Goal: Transaction & Acquisition: Subscribe to service/newsletter

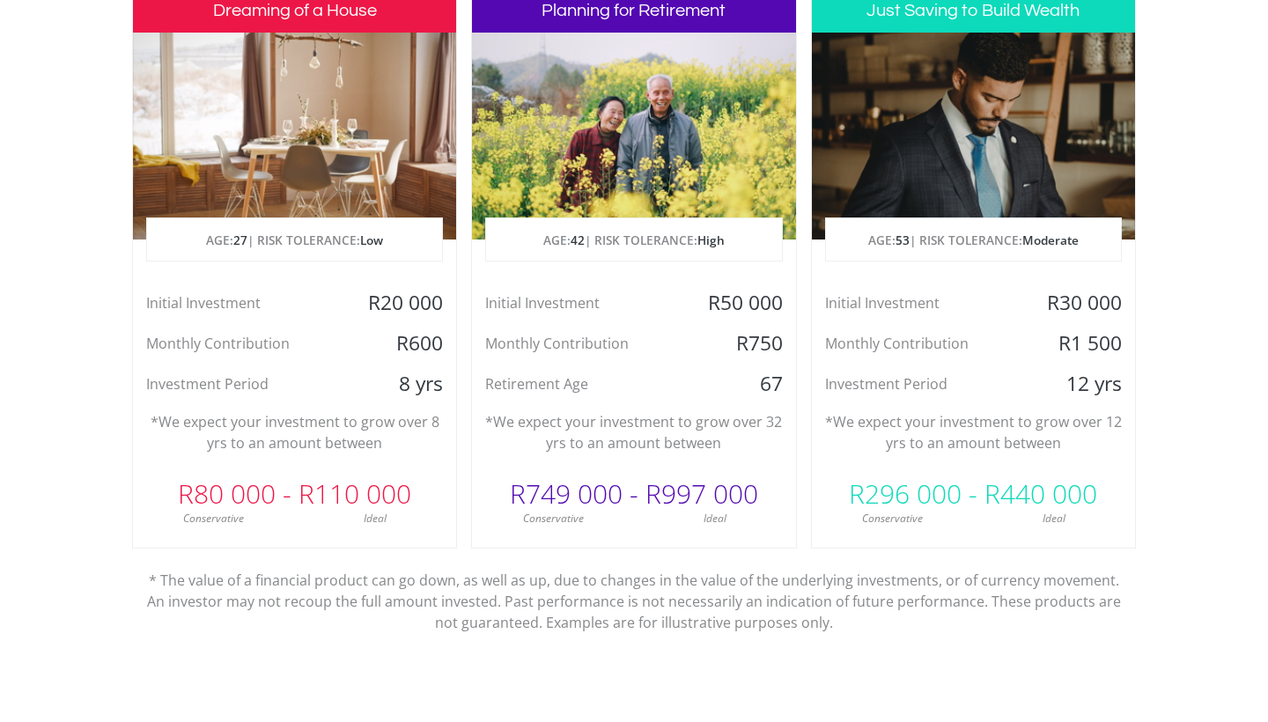
scroll to position [933, 0]
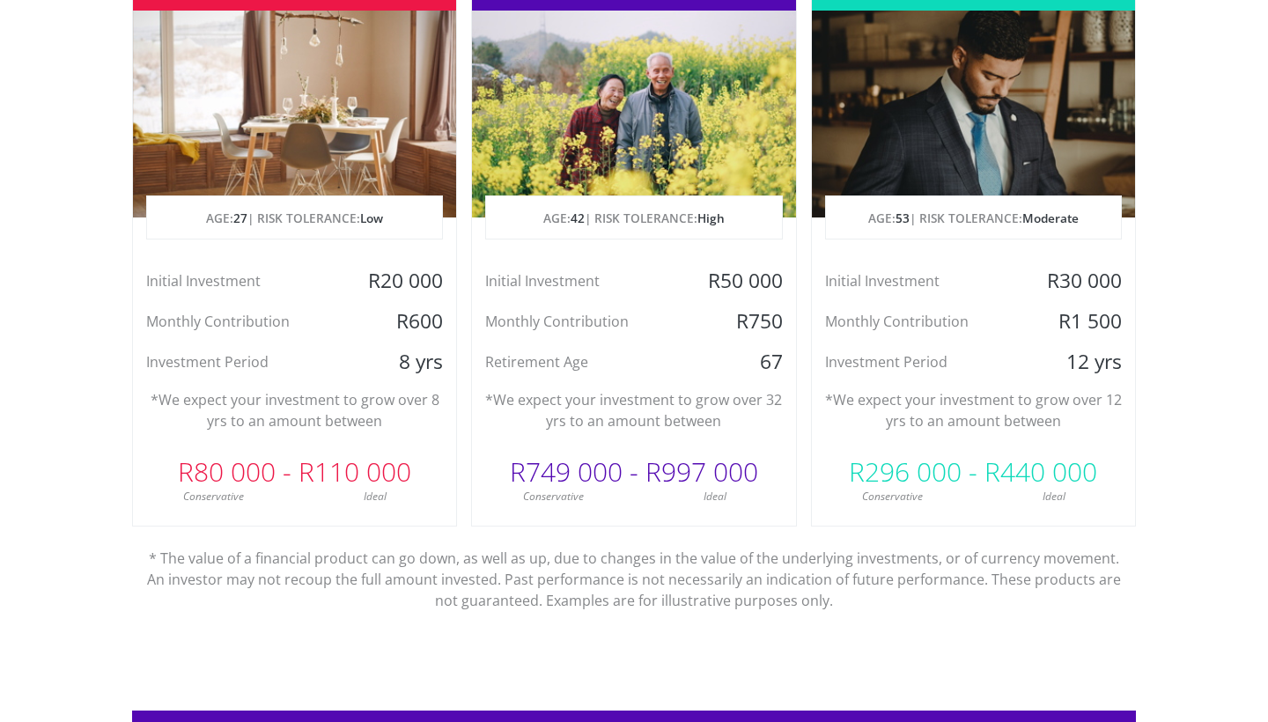
click at [407, 277] on div "R20 000" at bounding box center [402, 281] width 107 height 26
click at [400, 308] on div "R600" at bounding box center [402, 321] width 107 height 26
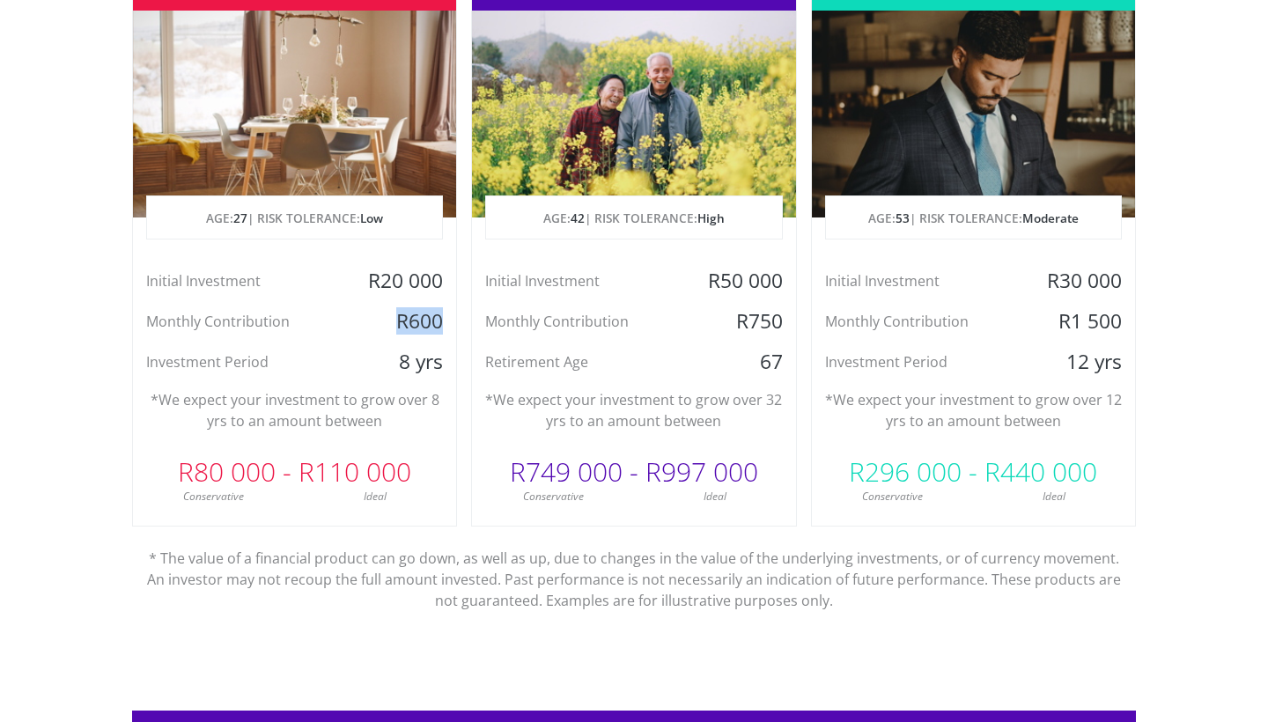
click at [400, 308] on div "R600" at bounding box center [402, 321] width 107 height 26
click at [403, 346] on div "Initial Investment R20 000 Monthly Contribution R600 Investment Period 8 yrs" at bounding box center [294, 321] width 323 height 107
click at [394, 393] on p "*We expect your investment to grow over 8 yrs to an amount between" at bounding box center [294, 410] width 297 height 42
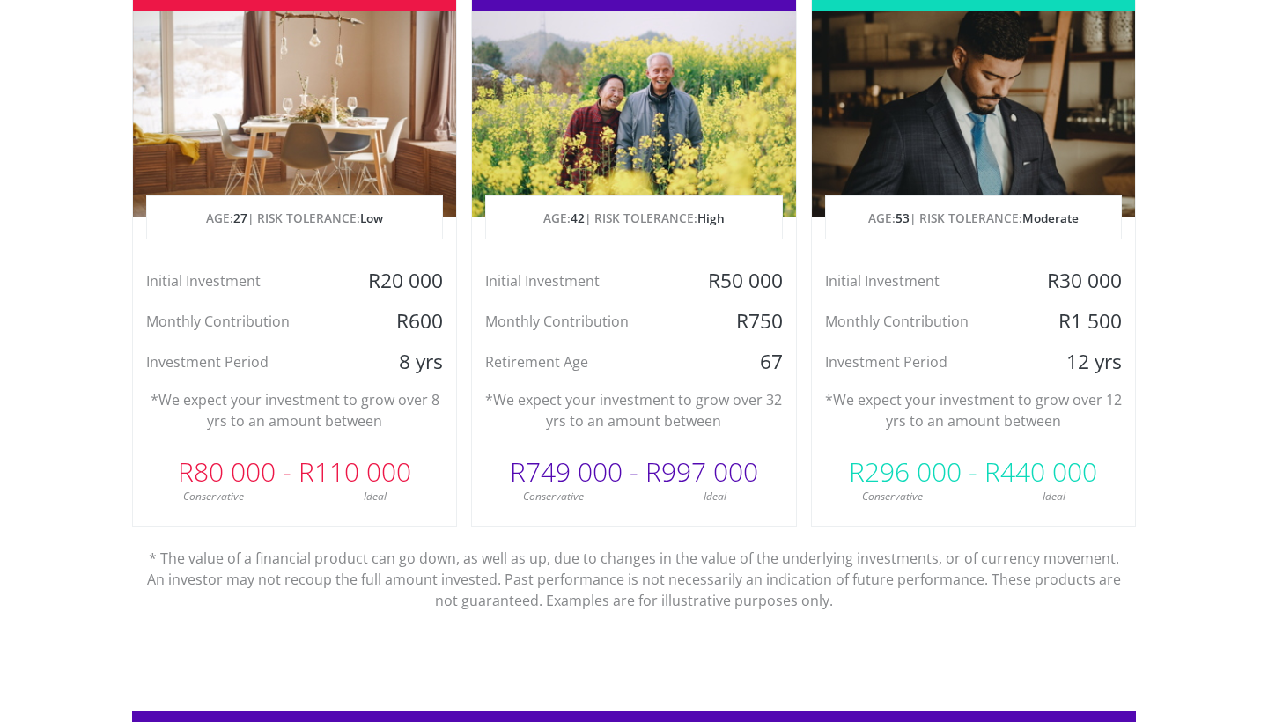
click at [394, 393] on p "*We expect your investment to grow over 8 yrs to an amount between" at bounding box center [294, 410] width 297 height 42
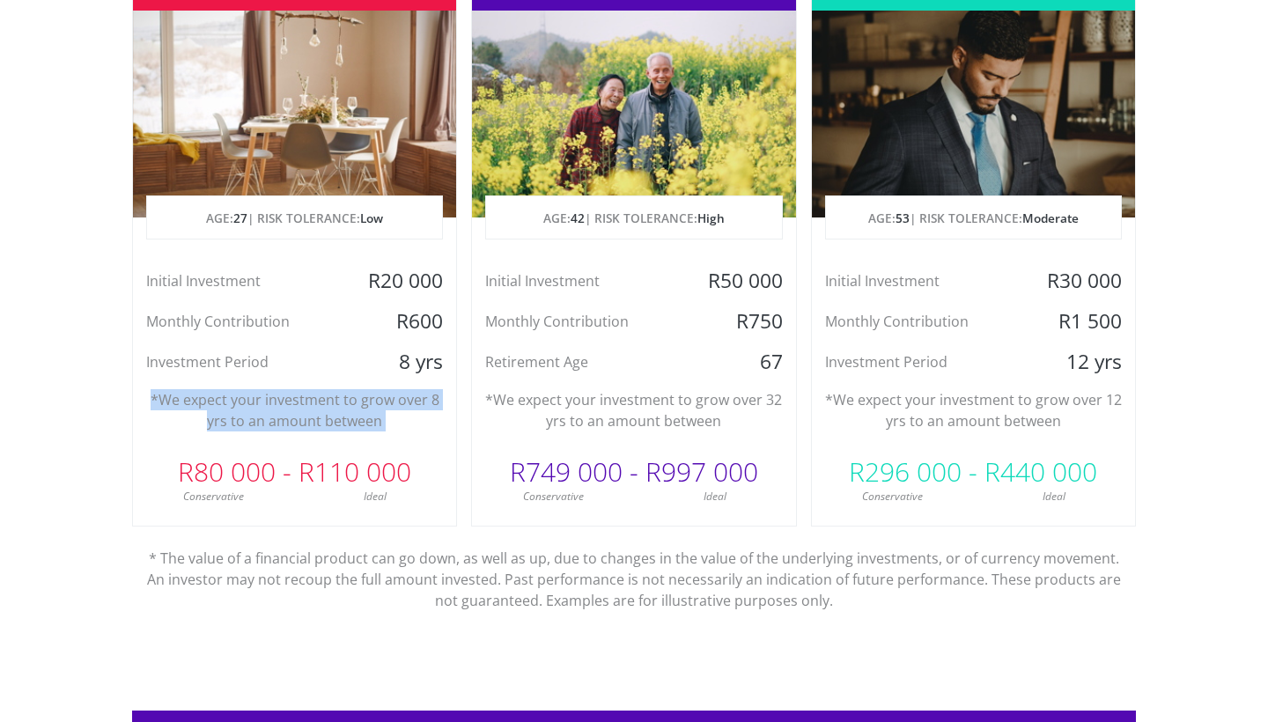
click at [363, 392] on p "*We expect your investment to grow over 8 yrs to an amount between" at bounding box center [294, 410] width 297 height 42
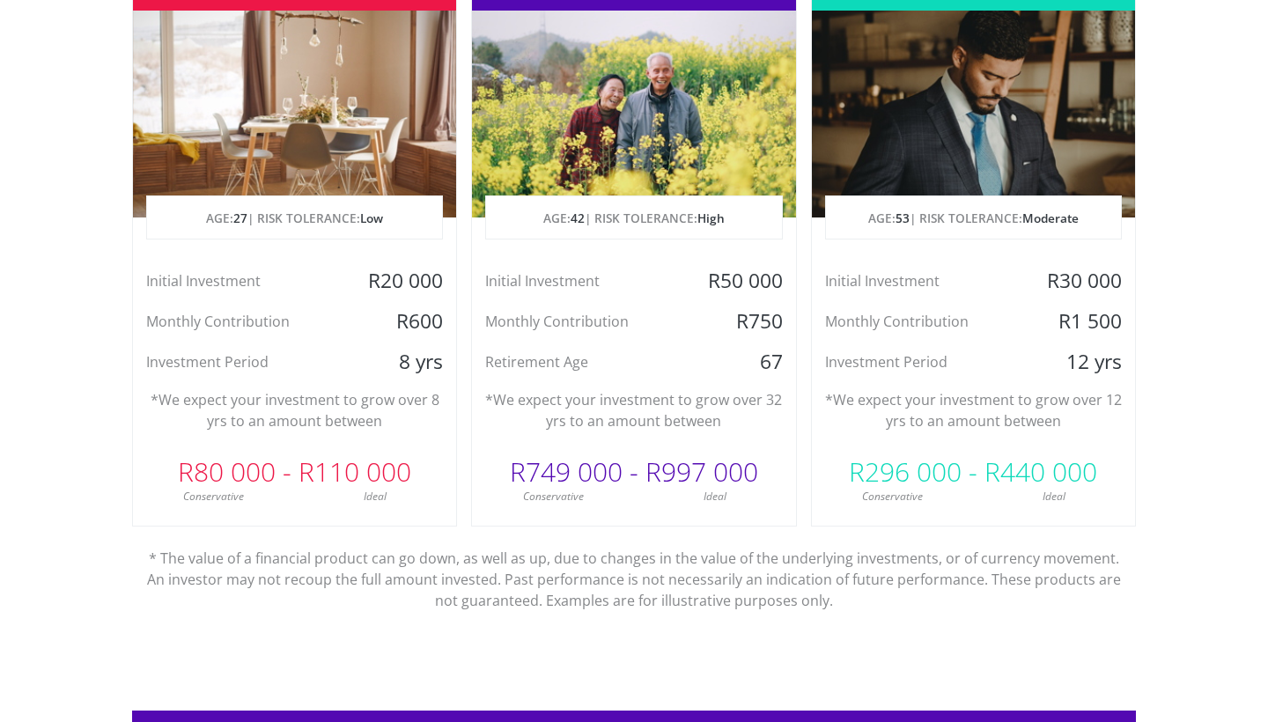
click at [343, 393] on p "*We expect your investment to grow over 8 yrs to an amount between" at bounding box center [294, 410] width 297 height 42
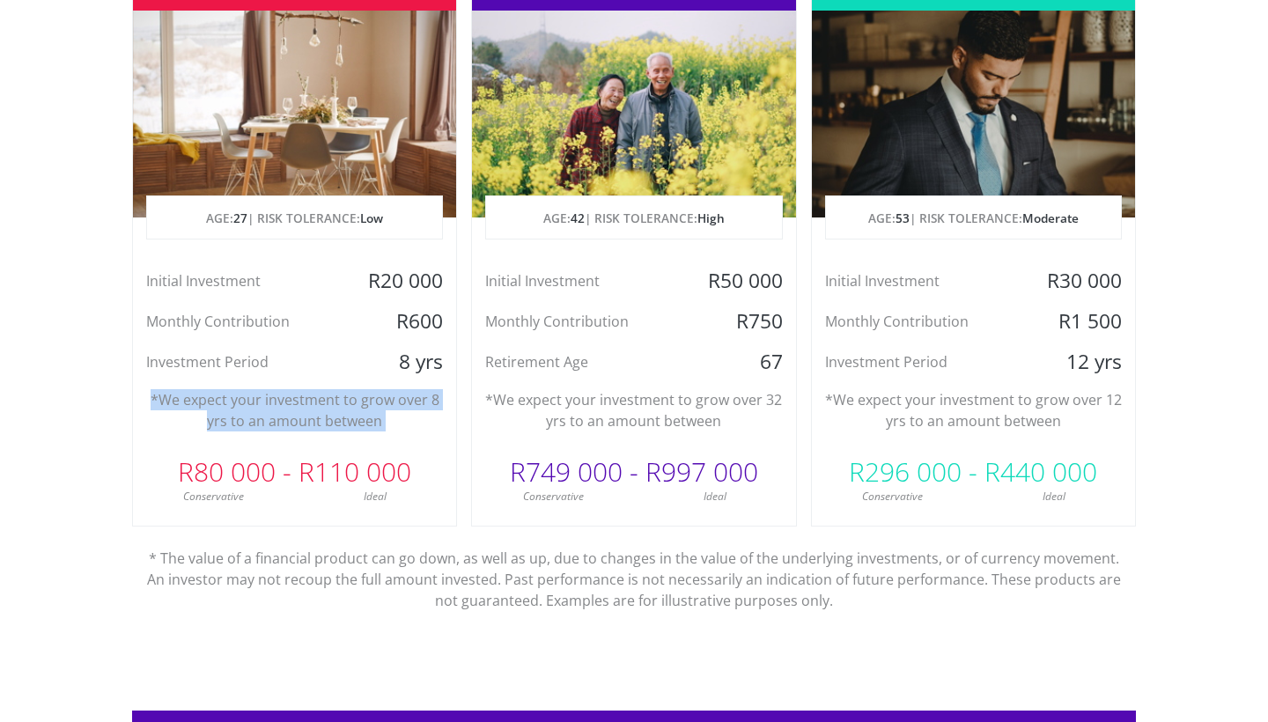
click at [307, 396] on p "*We expect your investment to grow over 8 yrs to an amount between" at bounding box center [294, 410] width 297 height 42
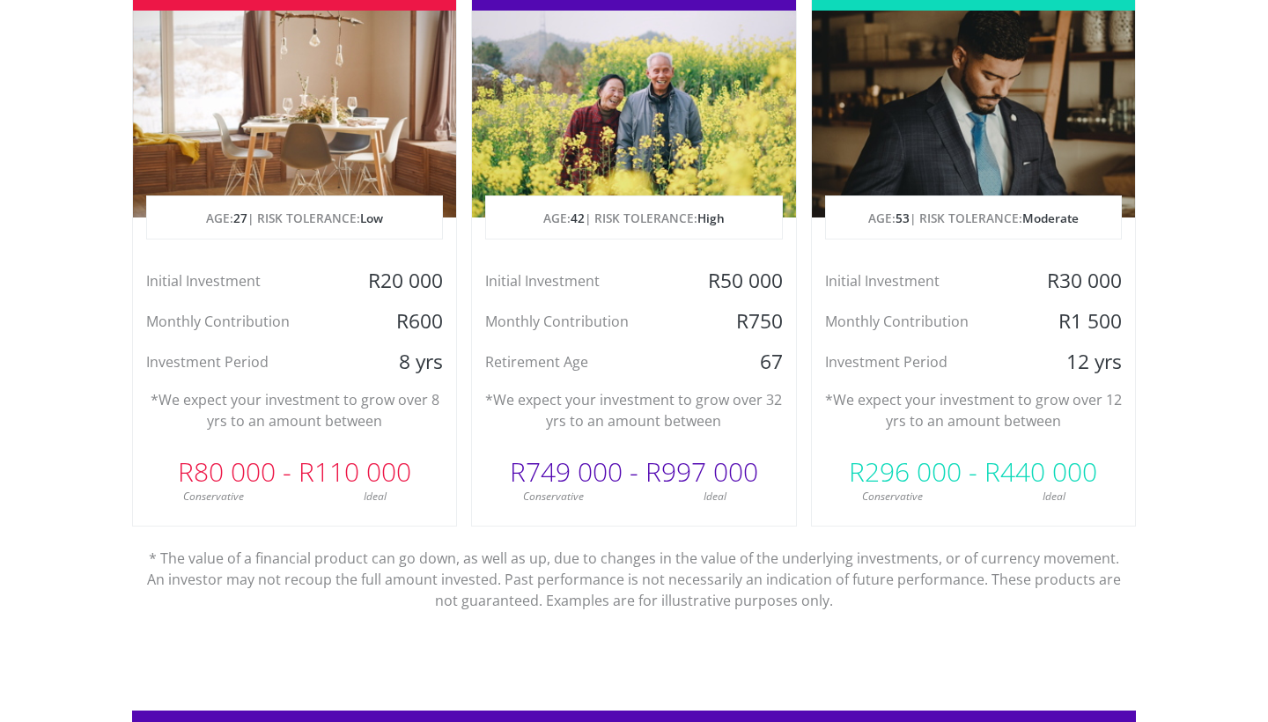
click at [307, 396] on p "*We expect your investment to grow over 8 yrs to an amount between" at bounding box center [294, 410] width 297 height 42
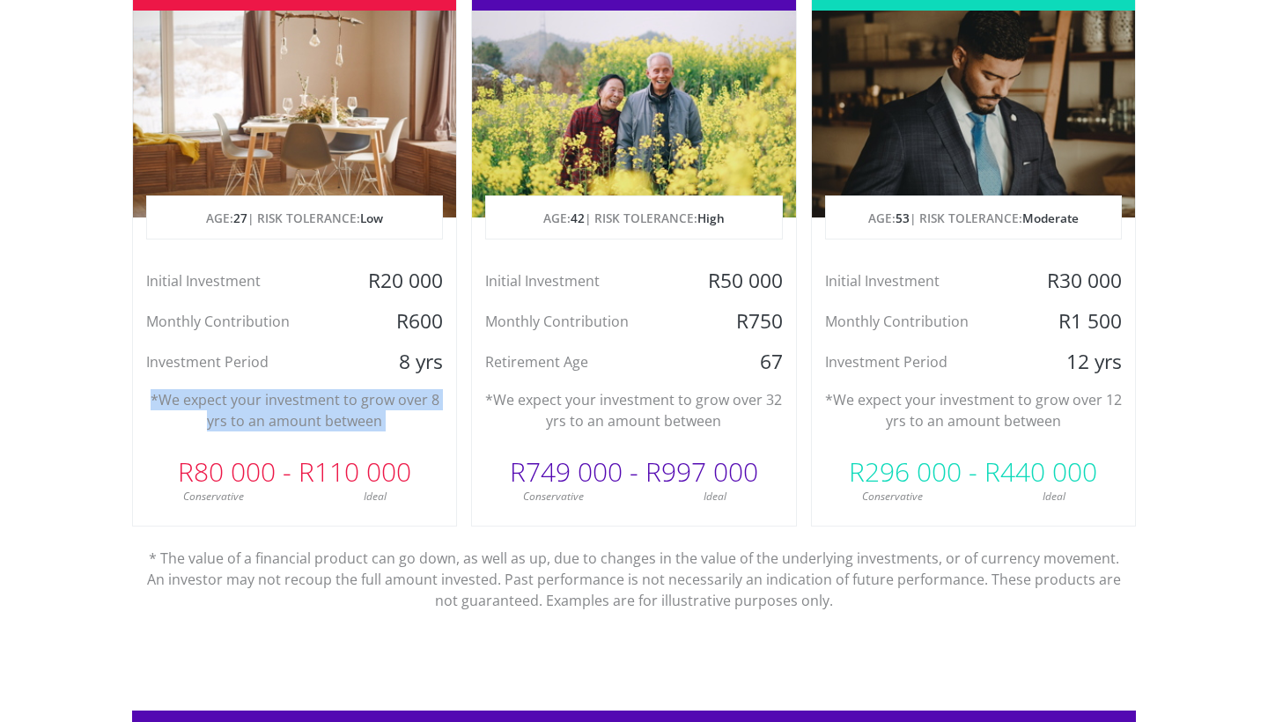
click at [332, 408] on p "*We expect your investment to grow over 8 yrs to an amount between" at bounding box center [294, 410] width 297 height 42
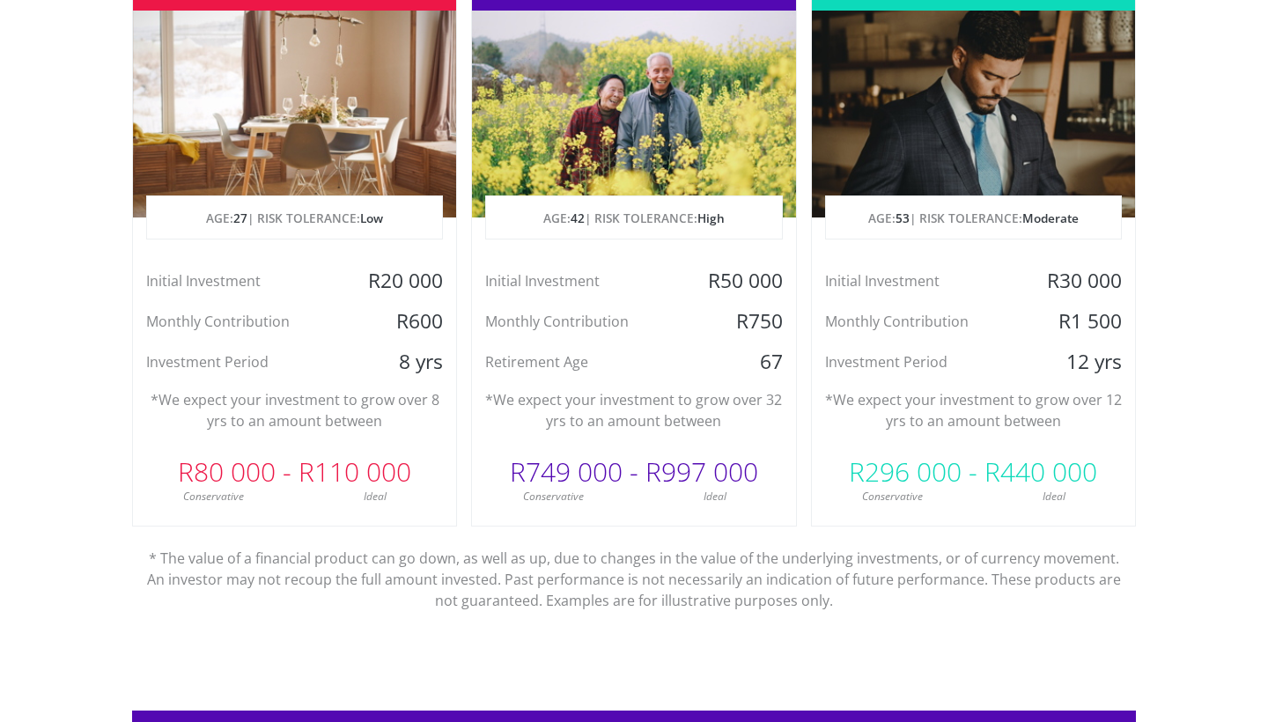
click at [333, 456] on div "R80 000 - R110 000" at bounding box center [294, 472] width 323 height 53
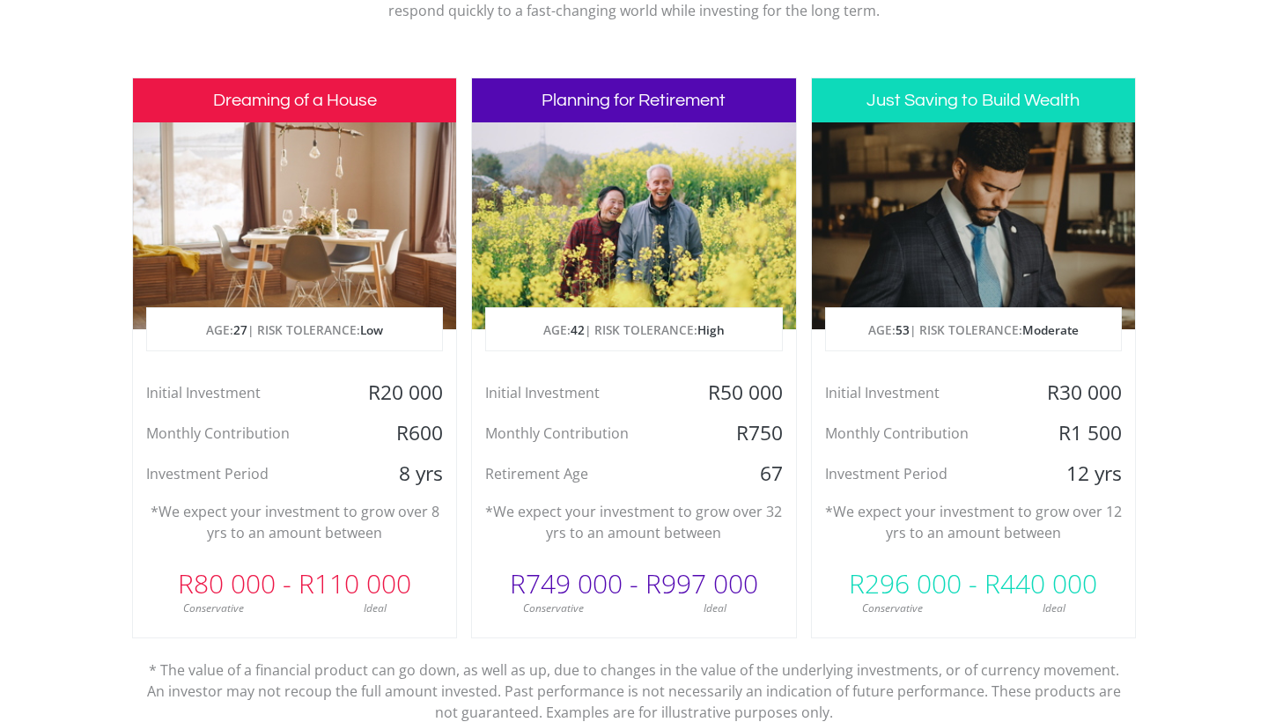
scroll to position [816, 0]
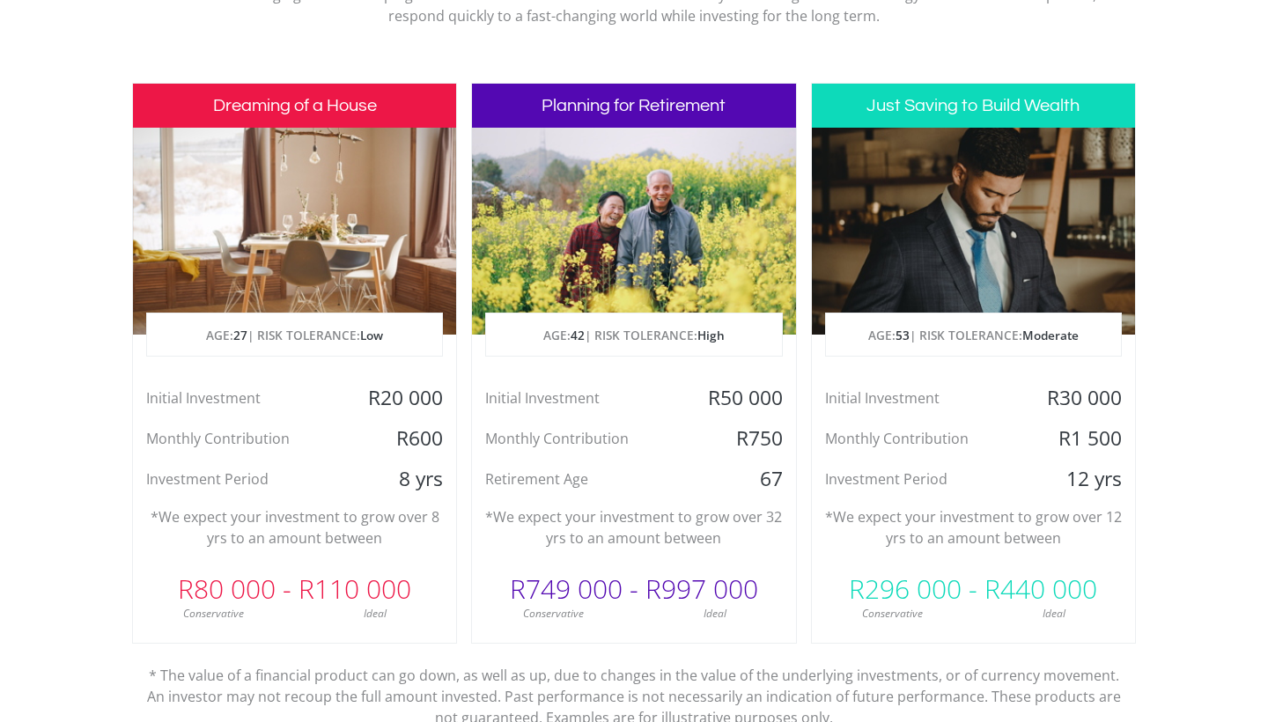
click at [614, 402] on div "Initial Investment" at bounding box center [580, 398] width 216 height 26
click at [636, 433] on div "Monthly Contribution" at bounding box center [580, 438] width 216 height 26
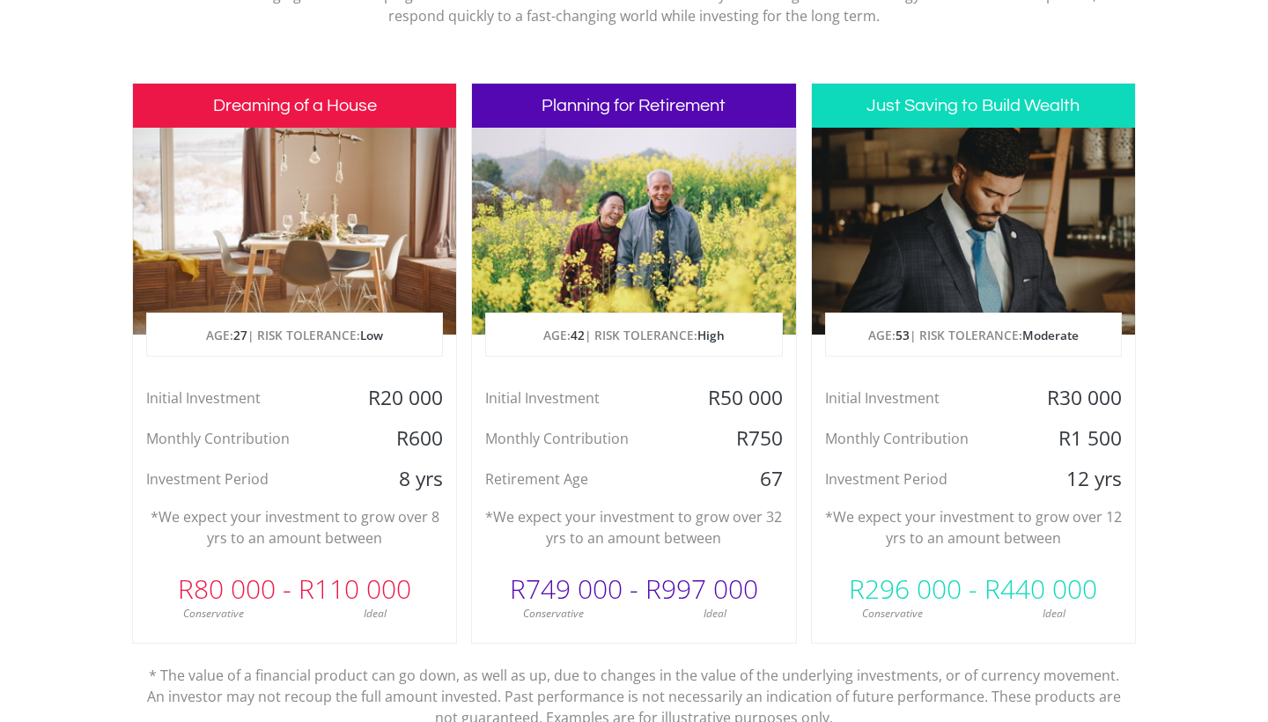
click at [636, 433] on div "Monthly Contribution" at bounding box center [580, 438] width 216 height 26
click at [643, 457] on div "Initial Investment R50 000 Monthly Contribution R750 Retirement Age 67" at bounding box center [633, 438] width 323 height 107
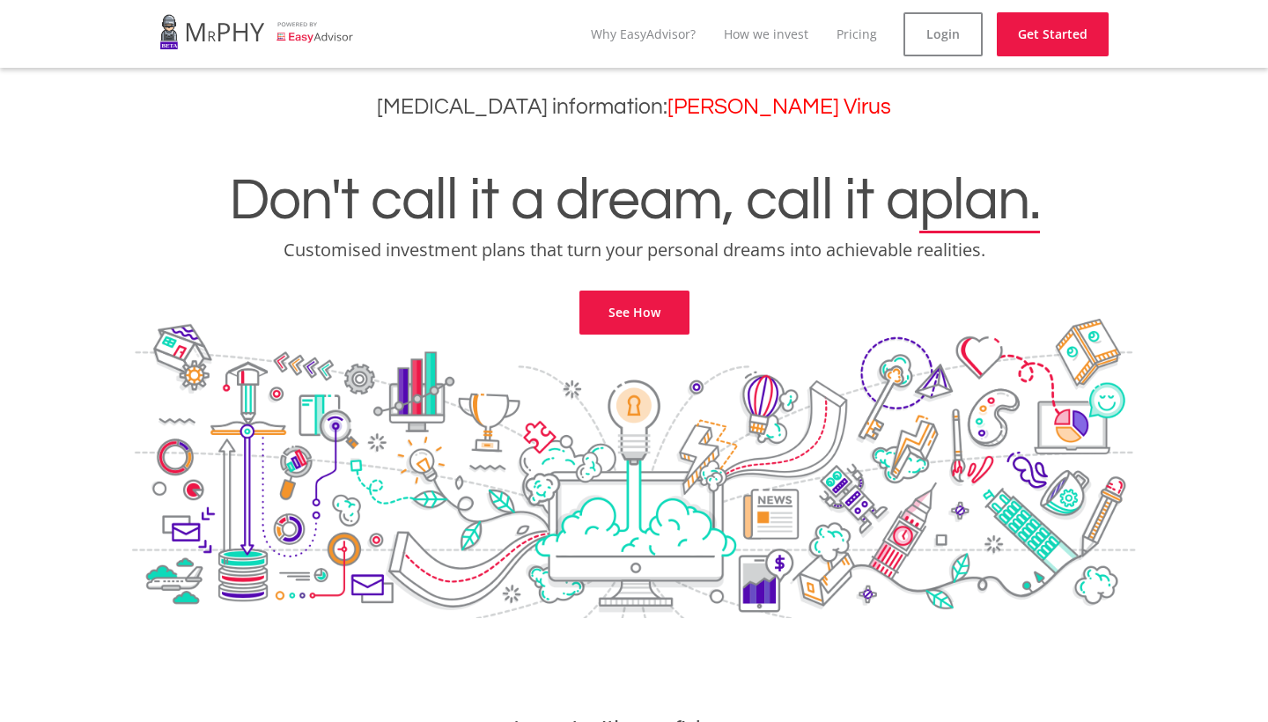
scroll to position [0, 0]
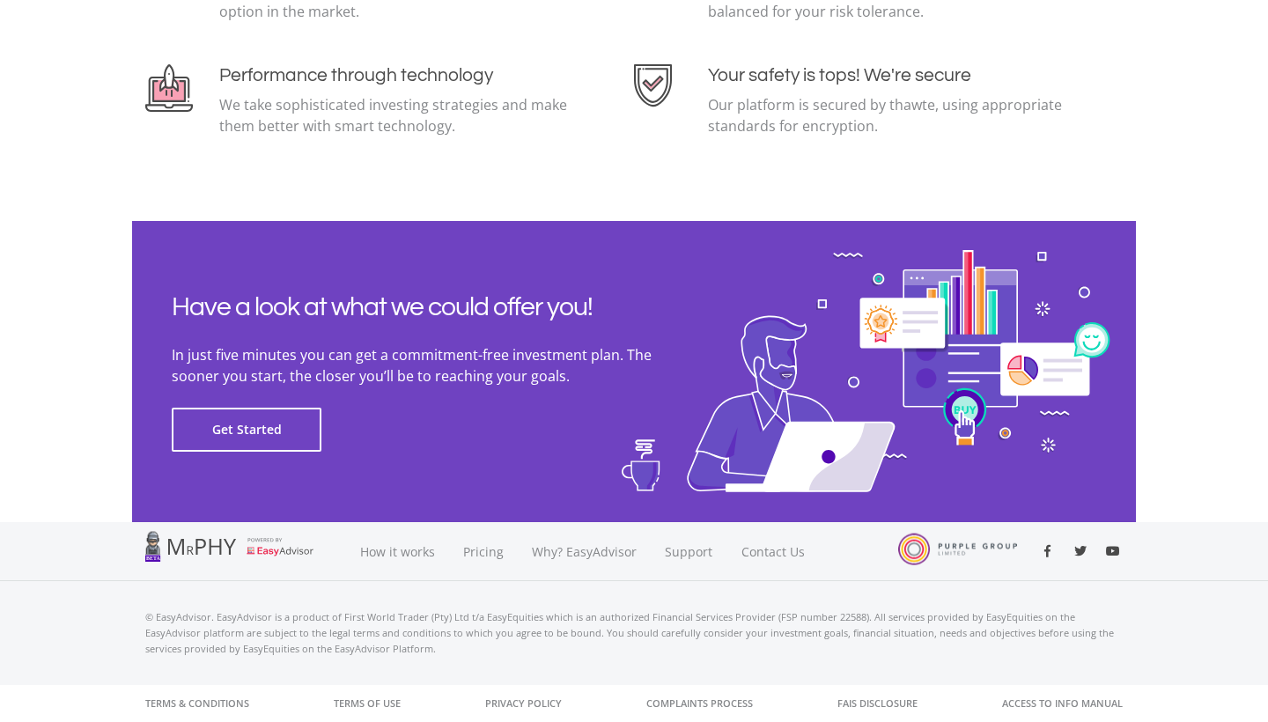
scroll to position [3909, 0]
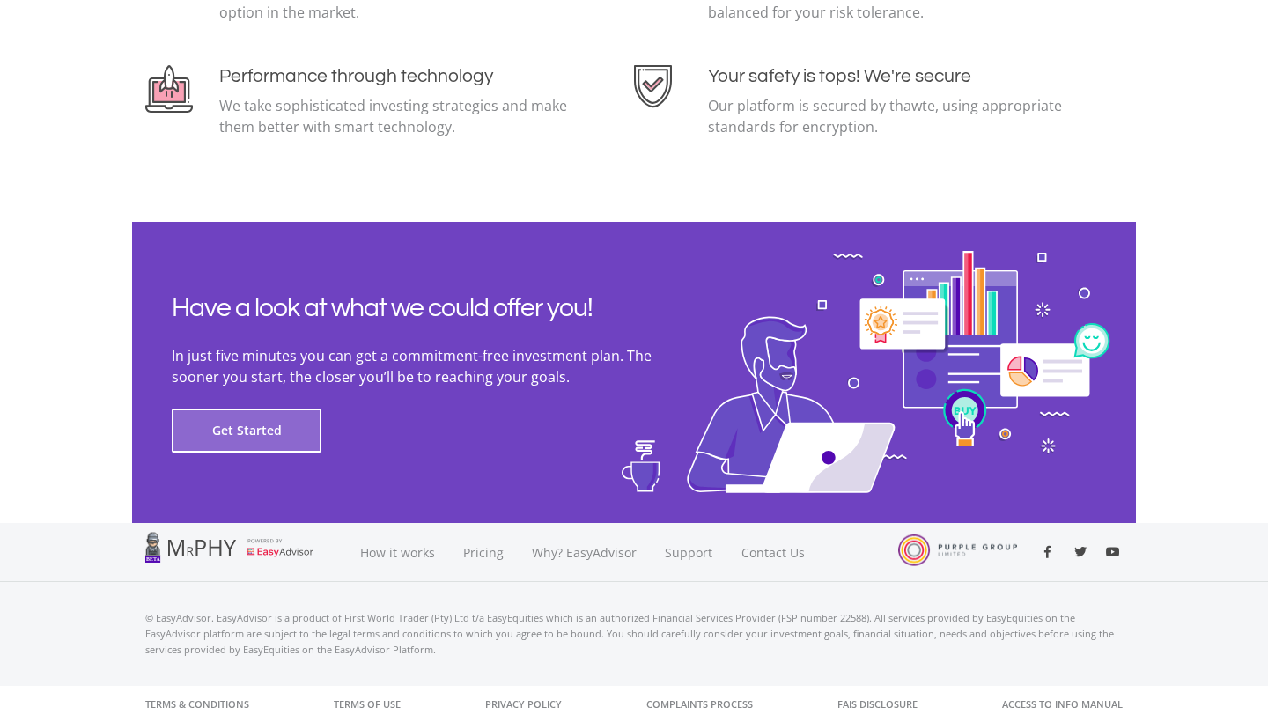
click at [220, 414] on button "Get Started" at bounding box center [247, 431] width 150 height 44
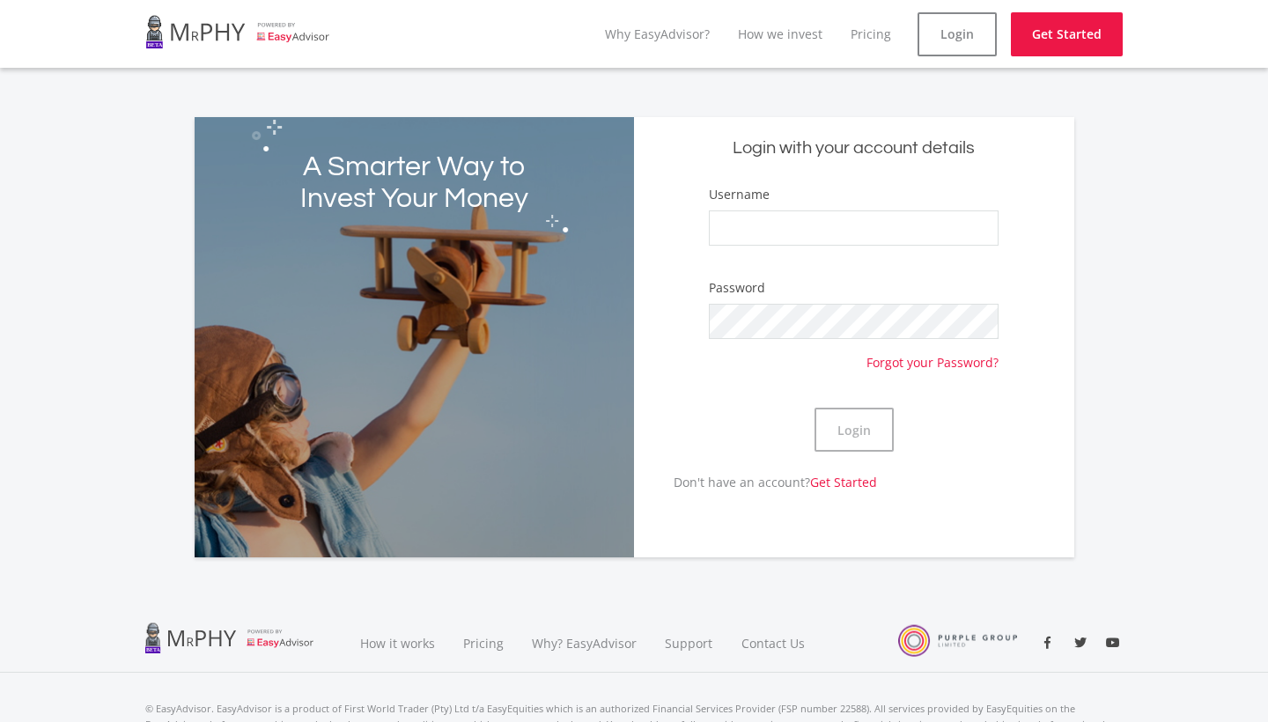
click at [904, 210] on div "Username" at bounding box center [854, 224] width 290 height 78
click at [904, 225] on input "Username" at bounding box center [854, 227] width 290 height 35
click at [977, 33] on link "Login" at bounding box center [957, 34] width 79 height 44
click at [826, 233] on input "Username" at bounding box center [854, 227] width 290 height 35
drag, startPoint x: 864, startPoint y: 66, endPoint x: 776, endPoint y: 234, distance: 189.9
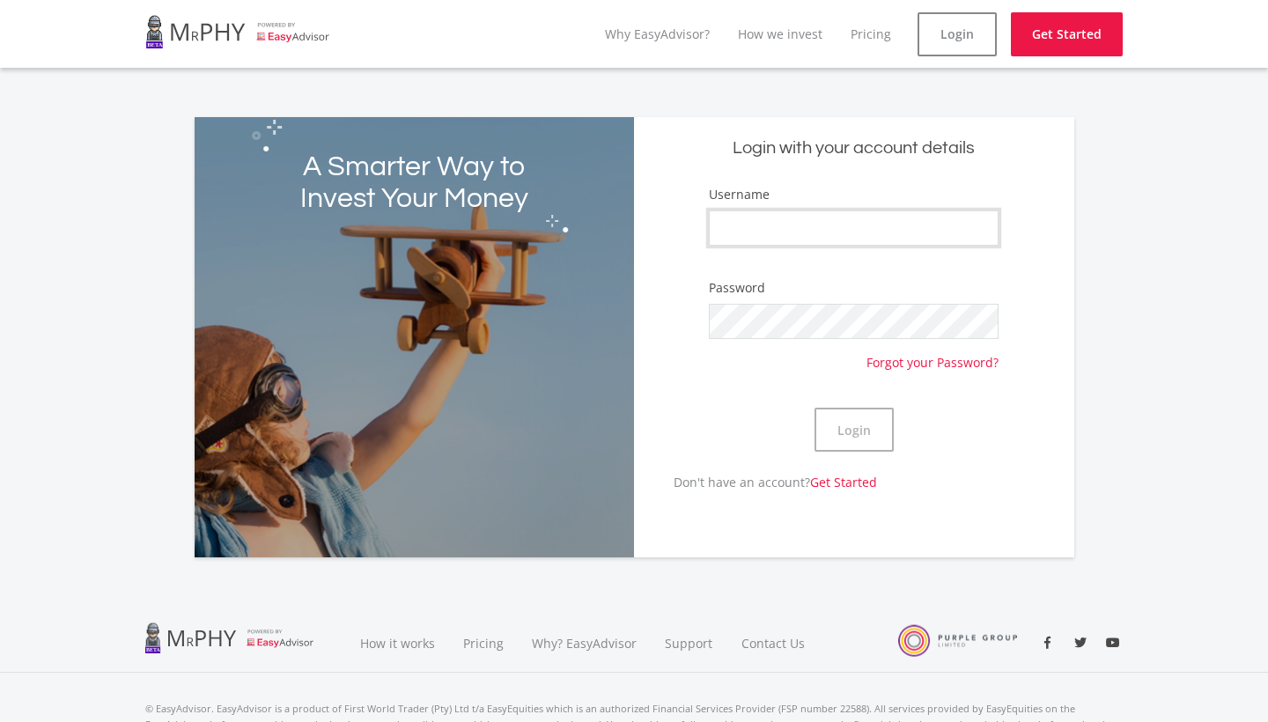
click at [776, 234] on input "Username" at bounding box center [854, 227] width 290 height 35
paste input "Dayne_Deedat"
click at [977, 227] on input "Dayne_Deedat" at bounding box center [854, 227] width 290 height 35
type input "Dayne_Deedat"
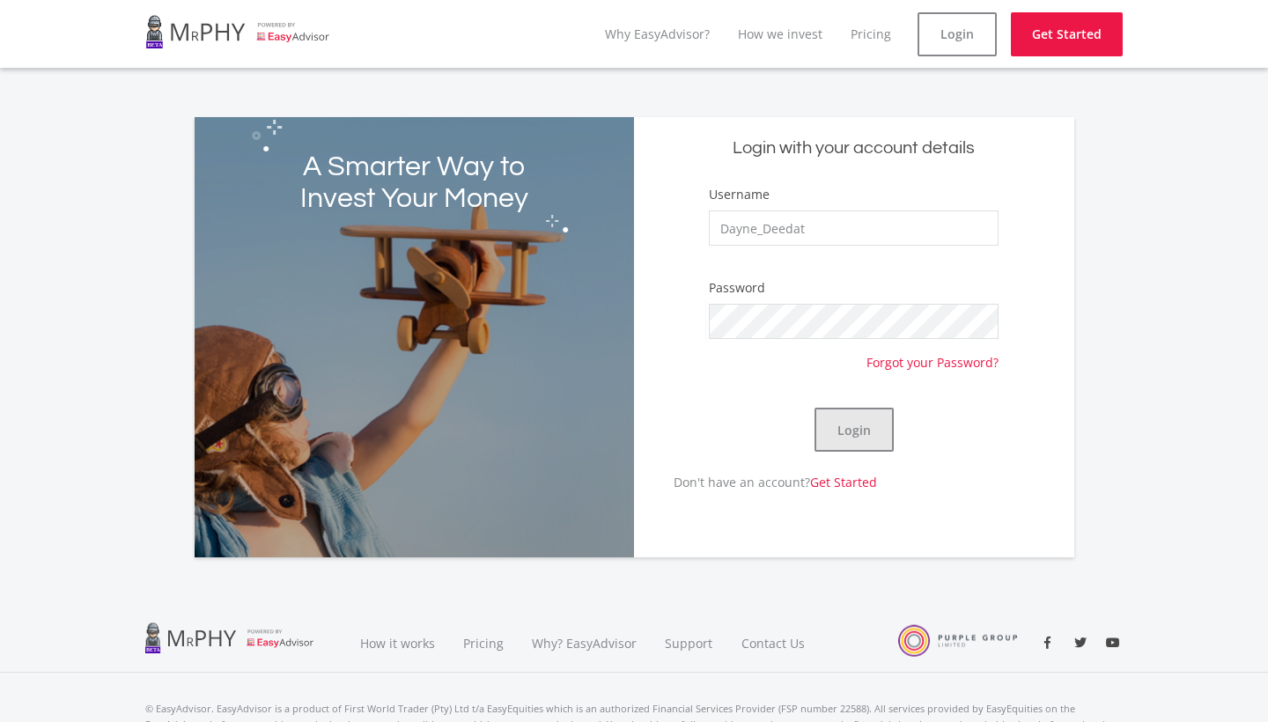
click at [871, 426] on button "Login" at bounding box center [854, 430] width 79 height 44
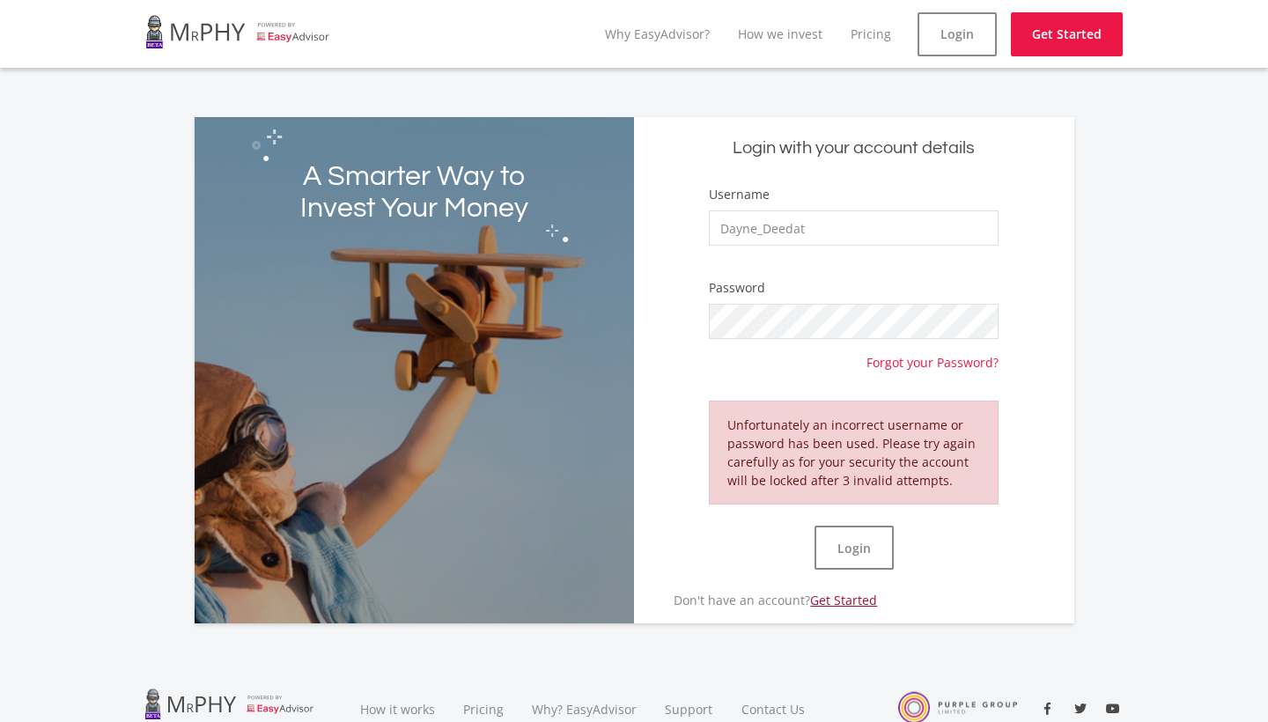
click at [847, 602] on link "Get Started" at bounding box center [843, 600] width 67 height 17
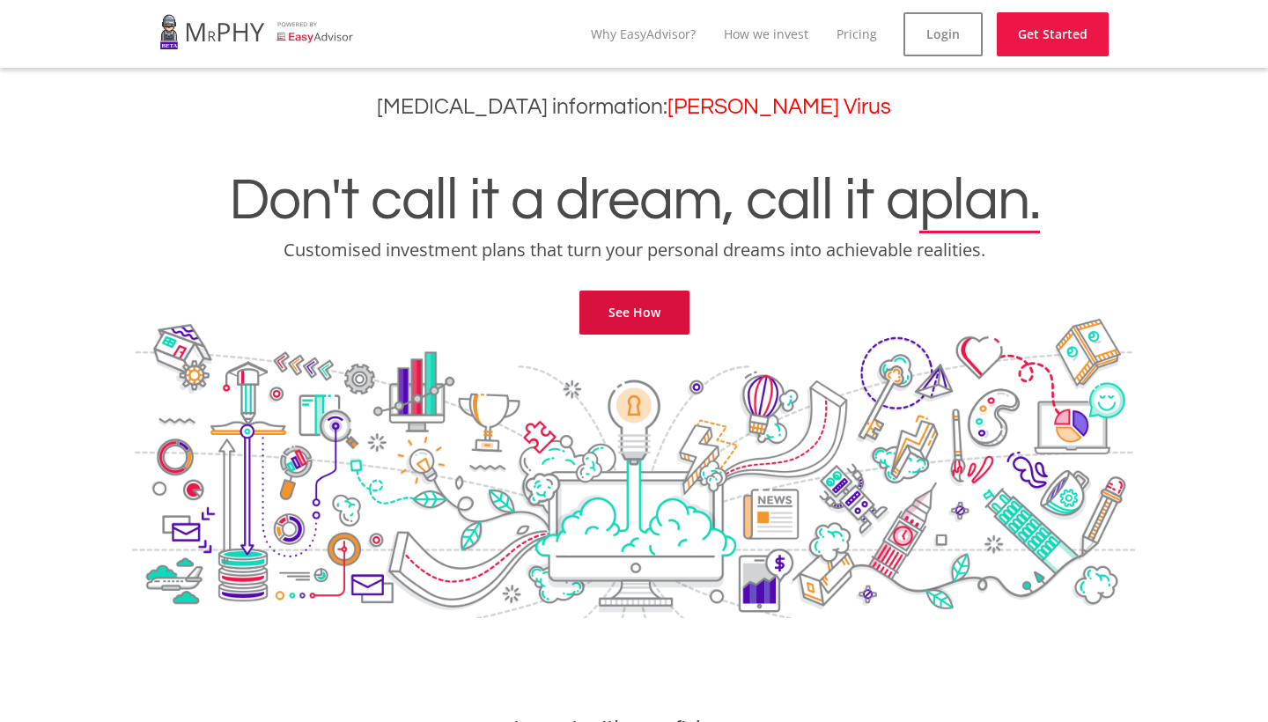
click at [637, 324] on link "See How" at bounding box center [635, 313] width 110 height 44
click at [1047, 42] on link "Get Started" at bounding box center [1053, 34] width 112 height 44
click at [868, 31] on link "Pricing" at bounding box center [857, 34] width 41 height 17
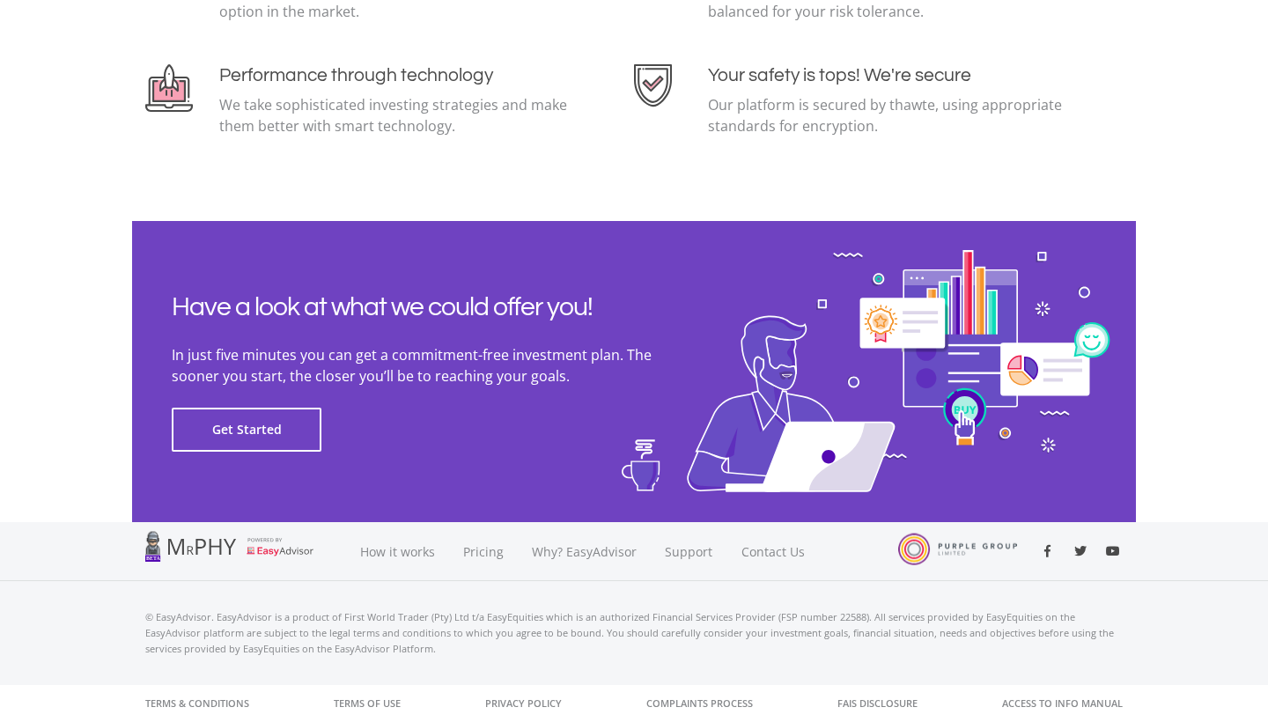
scroll to position [3909, 0]
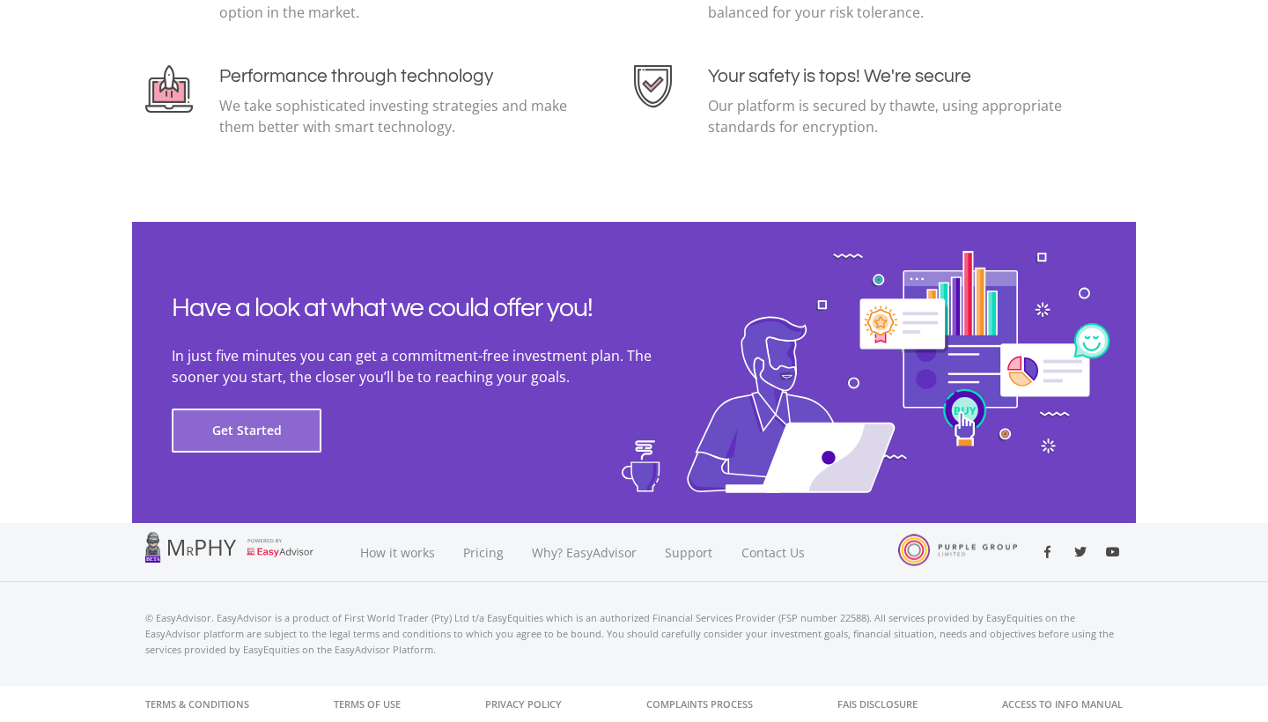
click at [244, 419] on button "Get Started" at bounding box center [247, 431] width 150 height 44
